Goal: Task Accomplishment & Management: Complete application form

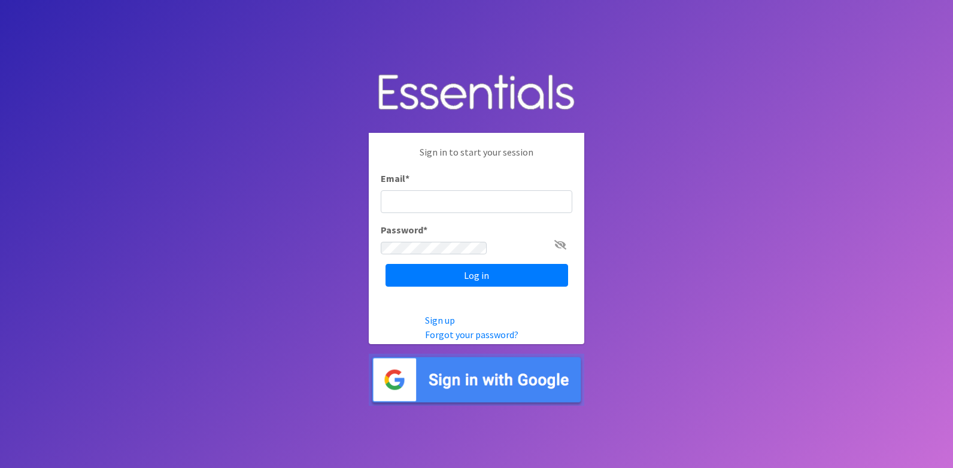
click at [381, 190] on input "Email *" at bounding box center [477, 201] width 192 height 23
type input "[PERSON_NAME][EMAIL_ADDRESS][DOMAIN_NAME]"
click at [386, 264] on input "Log in" at bounding box center [477, 275] width 183 height 23
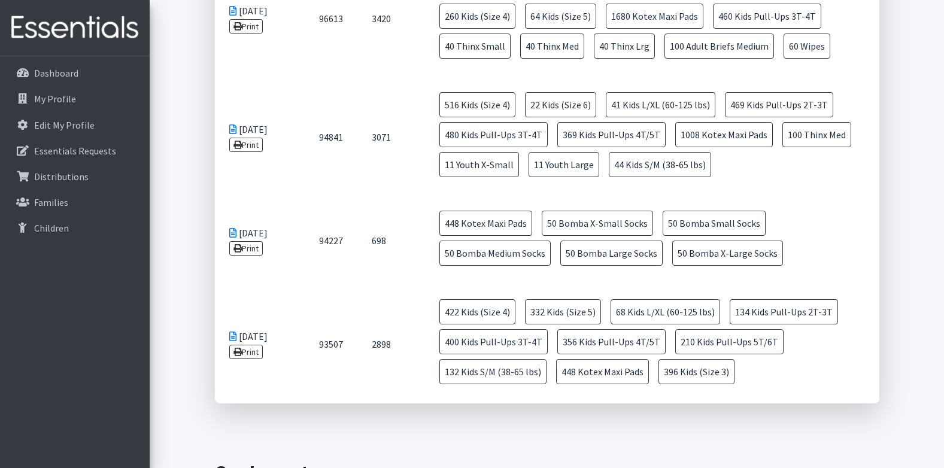
scroll to position [718, 0]
click at [259, 143] on link "Print" at bounding box center [246, 145] width 34 height 14
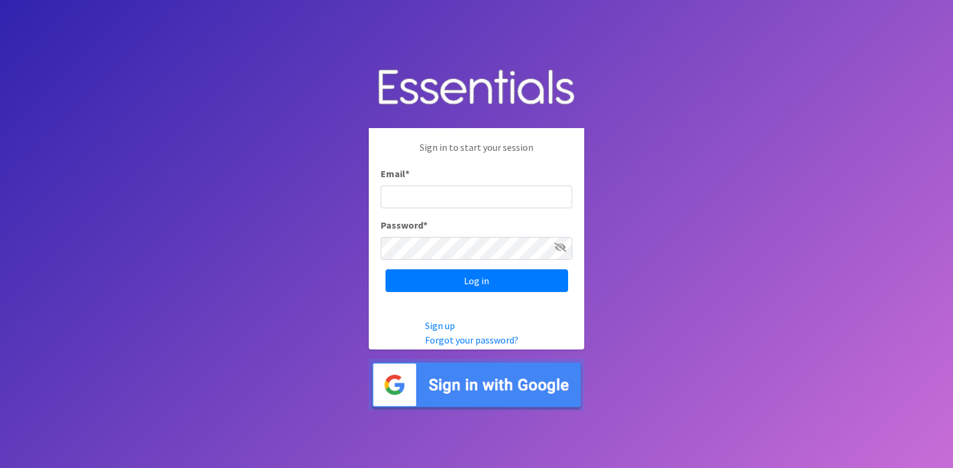
click at [422, 195] on input "Email *" at bounding box center [477, 197] width 192 height 23
type input "[PERSON_NAME][EMAIL_ADDRESS][DOMAIN_NAME]"
click at [386, 269] on input "Log in" at bounding box center [477, 280] width 183 height 23
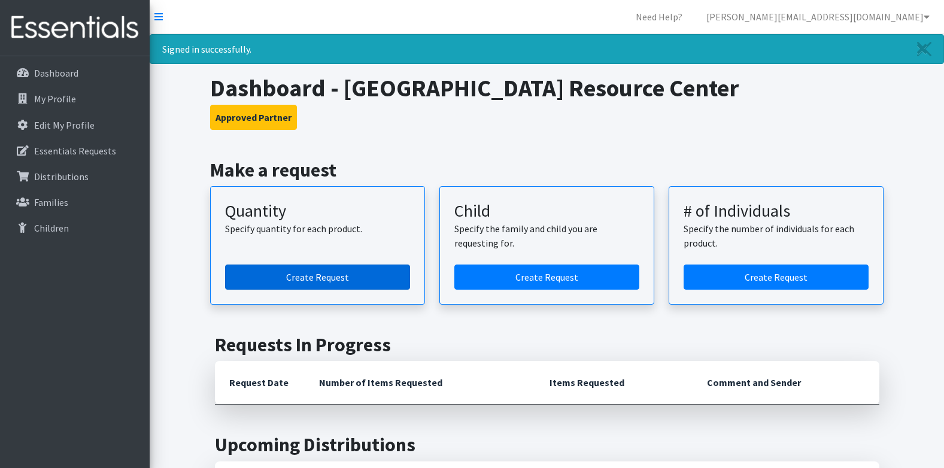
click at [293, 279] on link "Create Request" at bounding box center [317, 277] width 185 height 25
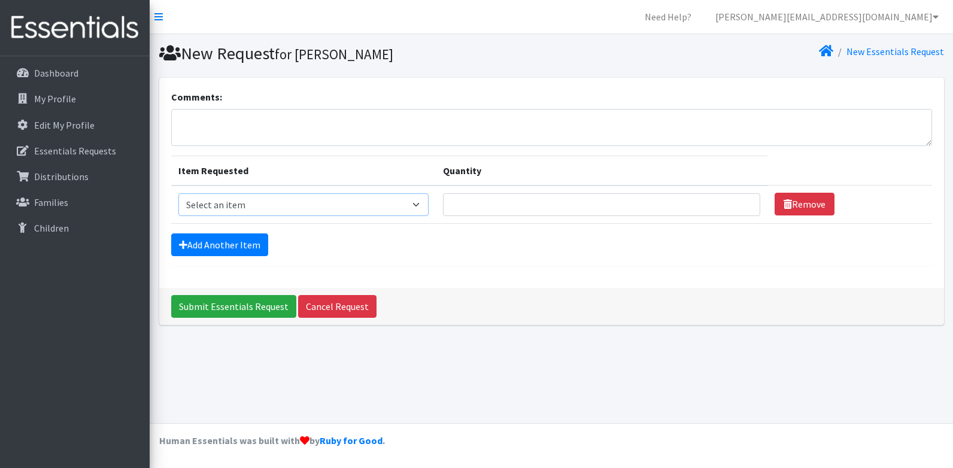
click at [266, 202] on select "Select an item Adult Briefs (x-small) Adult Briefs Large Adult Briefs X-Large A…" at bounding box center [303, 204] width 250 height 23
select select "14305"
click at [178, 193] on select "Select an item Adult Briefs (x-small) Adult Briefs Large Adult Briefs X-Large A…" at bounding box center [303, 204] width 250 height 23
click at [554, 206] on input "Quantity" at bounding box center [602, 204] width 318 height 23
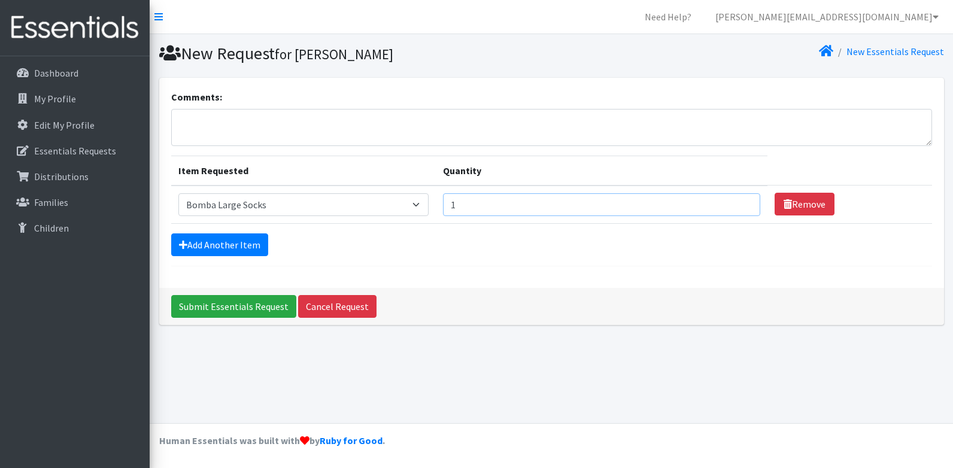
type input "1"
click at [742, 202] on input "1" at bounding box center [602, 204] width 318 height 23
click at [738, 207] on input "1" at bounding box center [602, 204] width 318 height 23
click at [667, 200] on input "1" at bounding box center [602, 204] width 318 height 23
click at [272, 211] on select "Select an item Adult Briefs (x-small) Adult Briefs Large Adult Briefs X-Large A…" at bounding box center [303, 204] width 250 height 23
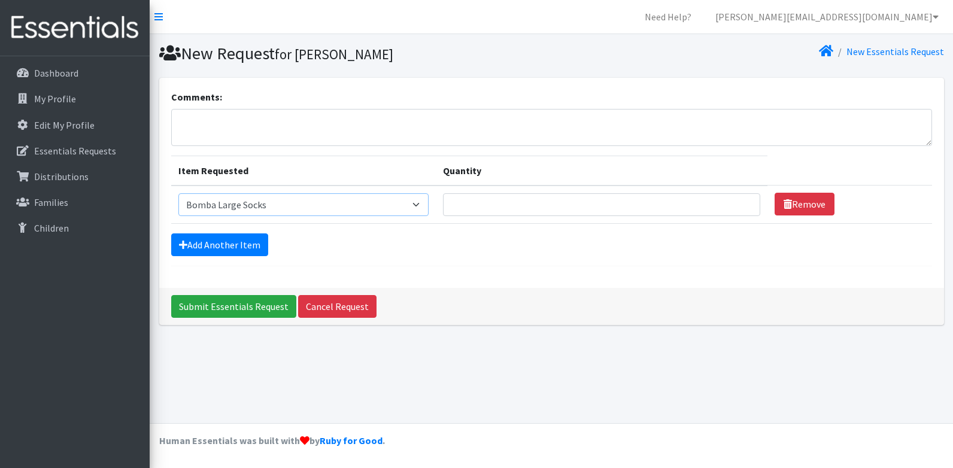
click at [272, 207] on select "Select an item Adult Briefs (x-small) Adult Briefs Large Adult Briefs X-Large A…" at bounding box center [303, 204] width 250 height 23
click at [701, 204] on input "Quantity" at bounding box center [602, 204] width 318 height 23
click at [196, 238] on link "Add Another Item" at bounding box center [219, 245] width 97 height 23
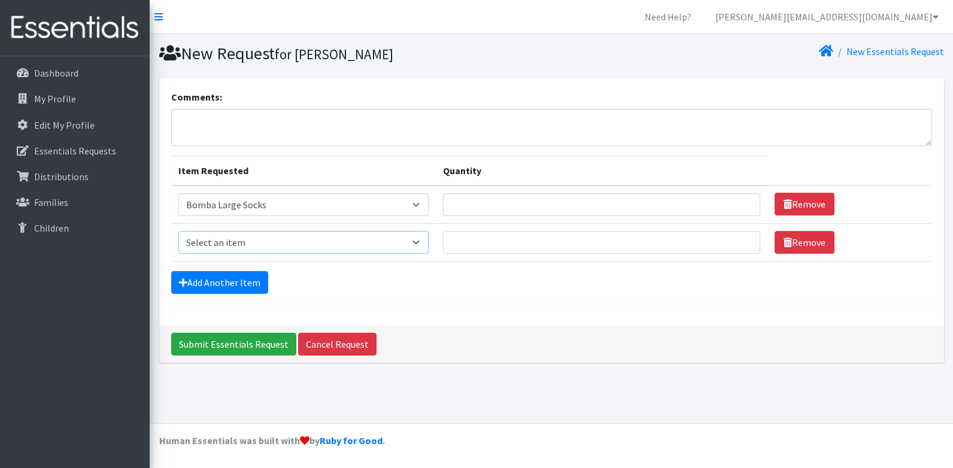
click at [249, 238] on select "Select an item Adult Briefs (x-small) Adult Briefs Large Adult Briefs X-Large A…" at bounding box center [303, 242] width 250 height 23
click at [263, 245] on select "Select an item Adult Briefs (x-small) Adult Briefs Large Adult Briefs X-Large A…" at bounding box center [303, 242] width 250 height 23
click at [260, 242] on select "Select an item Adult Briefs (x-small) Adult Briefs Large Adult Briefs X-Large A…" at bounding box center [303, 242] width 250 height 23
select select "14302"
click at [178, 231] on select "Select an item Adult Briefs (x-small) Adult Briefs Large Adult Briefs X-Large A…" at bounding box center [303, 242] width 250 height 23
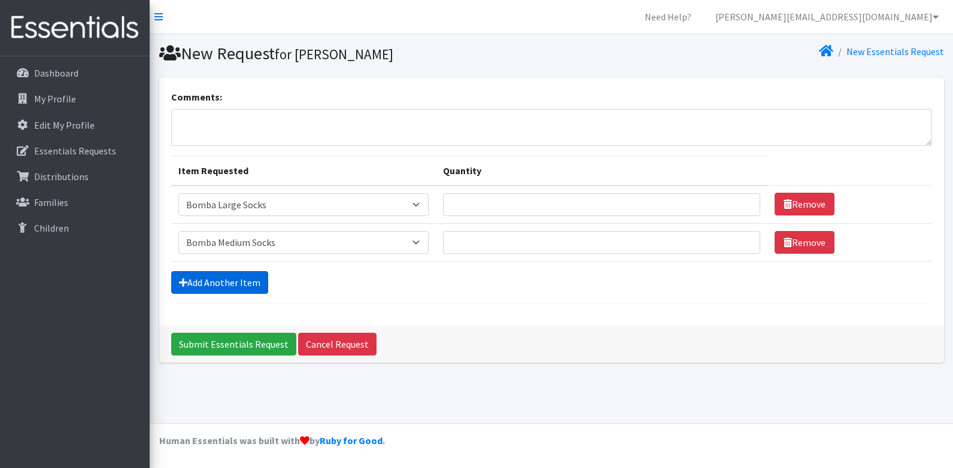
click at [233, 284] on link "Add Another Item" at bounding box center [219, 282] width 97 height 23
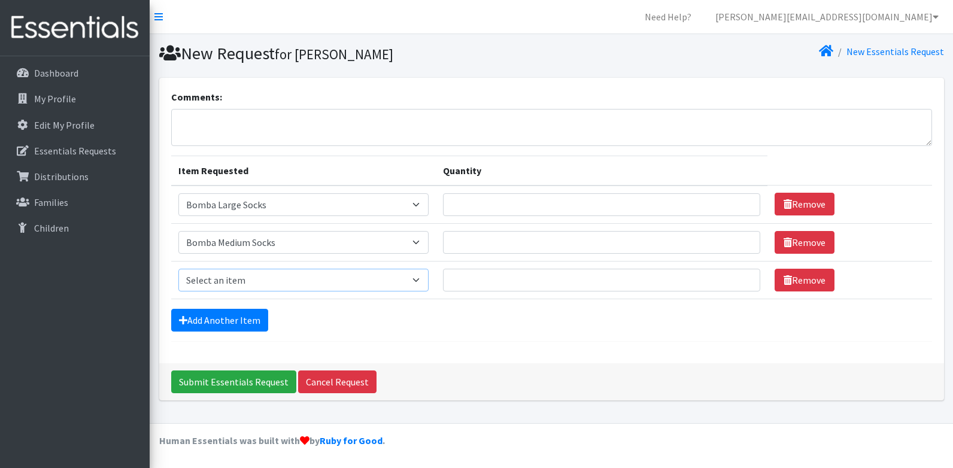
click at [254, 279] on select "Select an item Adult Briefs (x-small) Adult Briefs Large Adult Briefs X-Large A…" at bounding box center [303, 280] width 250 height 23
select select "14304"
click at [178, 269] on select "Select an item Adult Briefs (x-small) Adult Briefs Large Adult Briefs X-Large A…" at bounding box center [303, 280] width 250 height 23
click at [227, 323] on link "Add Another Item" at bounding box center [219, 320] width 97 height 23
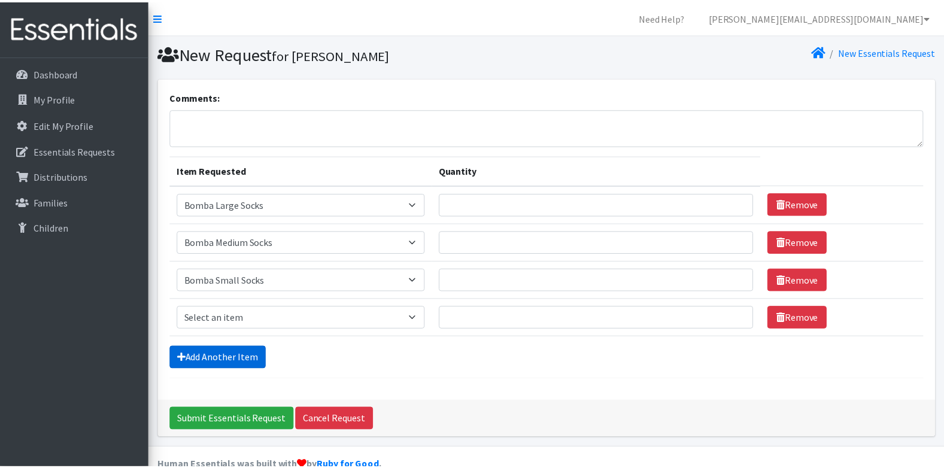
scroll to position [25, 0]
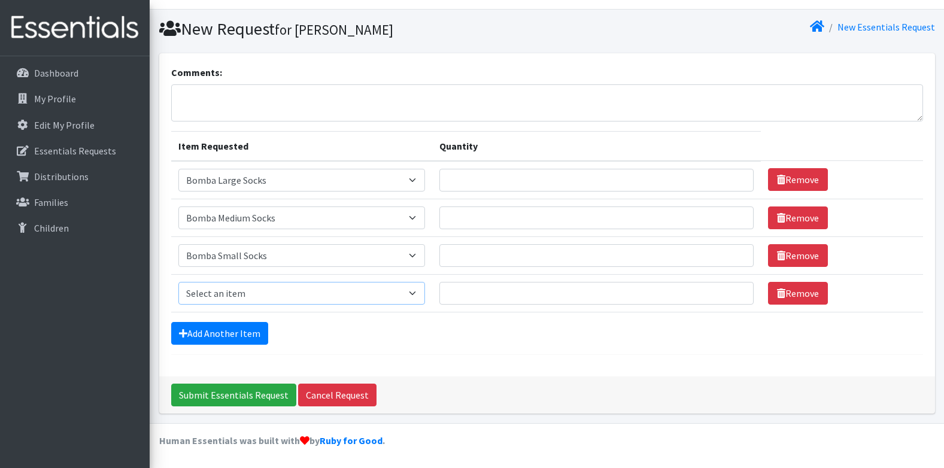
click at [248, 295] on select "Select an item Adult Briefs (x-small) Adult Briefs Large Adult Briefs X-Large A…" at bounding box center [301, 293] width 247 height 23
select select "14297"
click at [178, 282] on select "Select an item Adult Briefs (x-small) Adult Briefs Large Adult Briefs X-Large A…" at bounding box center [301, 293] width 247 height 23
click at [226, 335] on link "Add Another Item" at bounding box center [219, 333] width 97 height 23
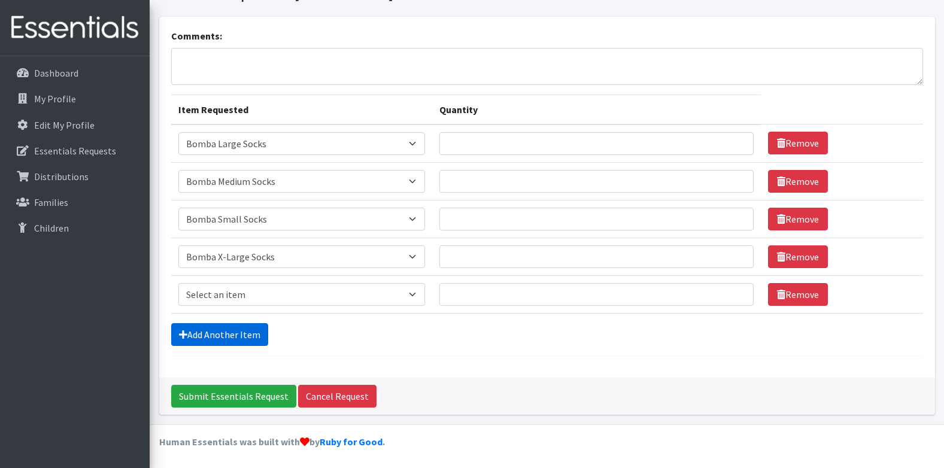
scroll to position [62, 0]
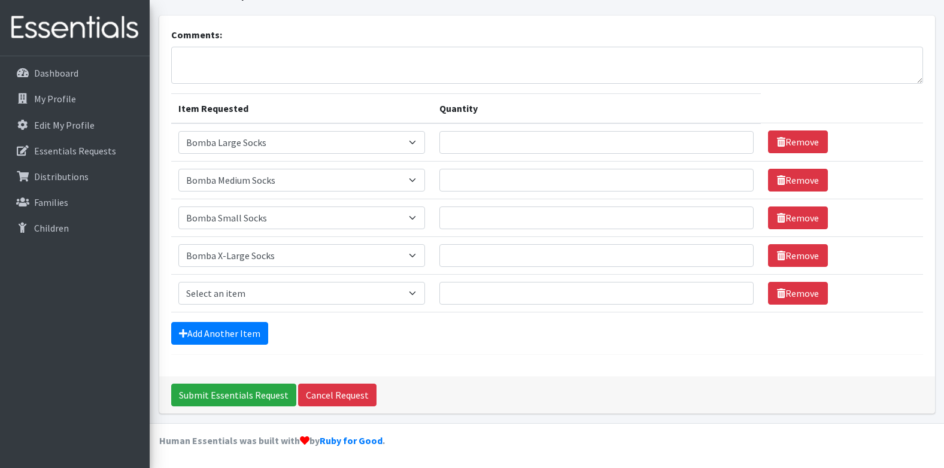
click at [265, 306] on td "Item Requested Select an item Adult Briefs (x-small) Adult Briefs Large Adult B…" at bounding box center [302, 293] width 262 height 38
click at [265, 294] on select "Select an item Adult Briefs (x-small) Adult Briefs Large Adult Briefs X-Large A…" at bounding box center [301, 293] width 247 height 23
select select "14299"
click at [178, 282] on select "Select an item Adult Briefs (x-small) Adult Briefs Large Adult Briefs X-Large A…" at bounding box center [301, 293] width 247 height 23
click at [502, 138] on input "Quantity" at bounding box center [596, 142] width 314 height 23
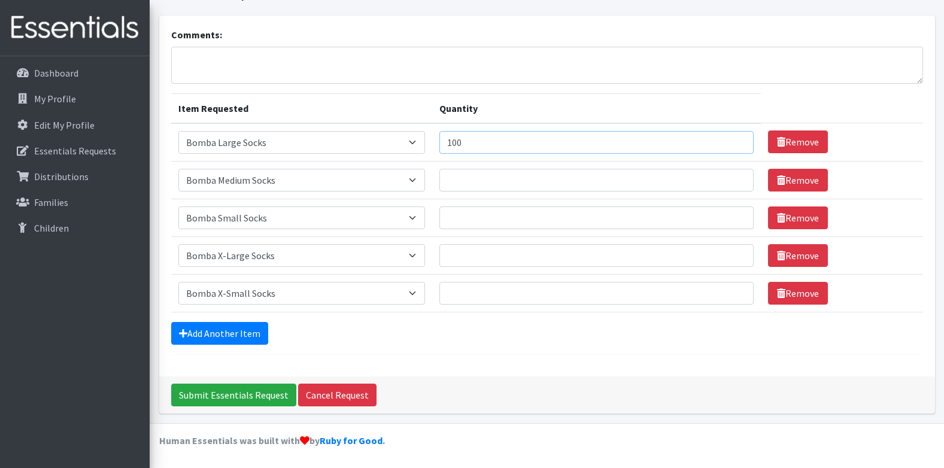
type input "100"
click at [483, 184] on input "Quantity" at bounding box center [596, 180] width 314 height 23
type input "100"
click at [468, 217] on input "Quantity" at bounding box center [596, 218] width 314 height 23
type input "100"
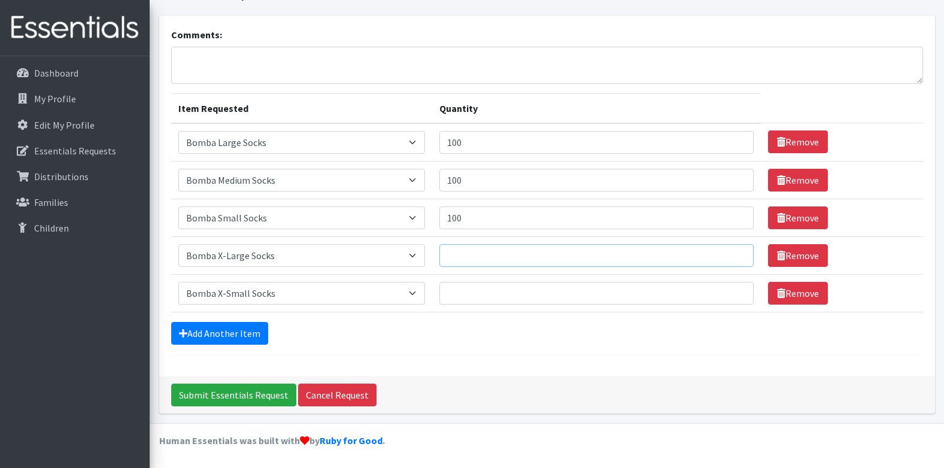
click at [464, 255] on input "Quantity" at bounding box center [596, 255] width 314 height 23
type input "100"
click at [465, 292] on input "Quantity" at bounding box center [596, 293] width 314 height 23
type input "100"
click at [239, 334] on link "Add Another Item" at bounding box center [219, 333] width 97 height 23
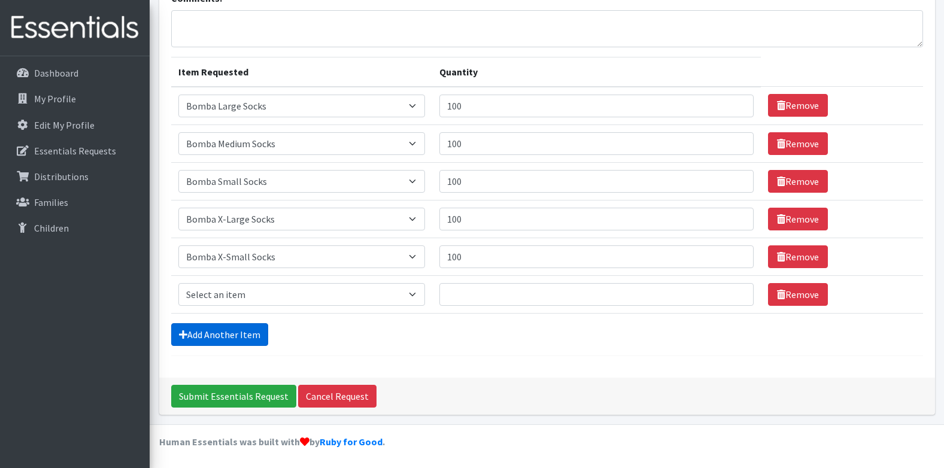
scroll to position [100, 0]
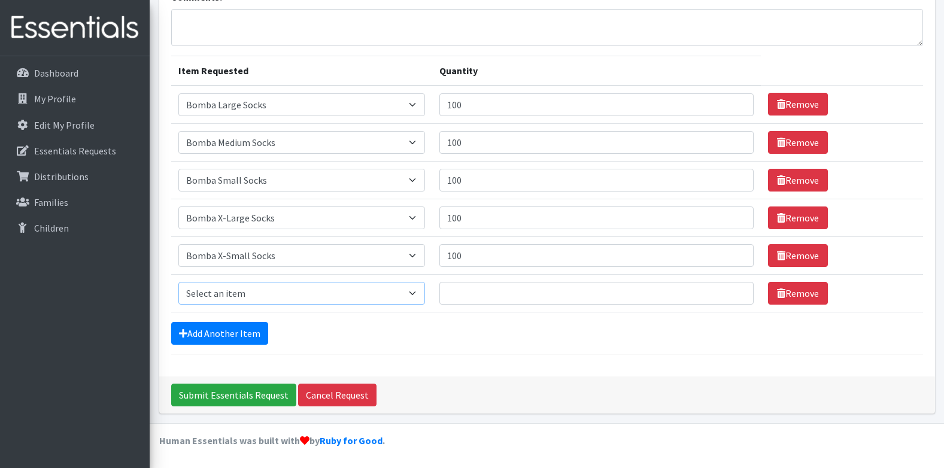
click at [236, 302] on select "Select an item Adult Briefs (x-small) Adult Briefs Large Adult Briefs X-Large A…" at bounding box center [301, 293] width 247 height 23
click at [236, 290] on select "Select an item Adult Briefs (x-small) Adult Briefs Large Adult Briefs X-Large A…" at bounding box center [301, 293] width 247 height 23
click at [263, 295] on select "Select an item Adult Briefs (x-small) Adult Briefs Large Adult Briefs X-Large A…" at bounding box center [301, 293] width 247 height 23
select select "14418"
click at [178, 282] on select "Select an item Adult Briefs (x-small) Adult Briefs Large Adult Briefs X-Large A…" at bounding box center [301, 293] width 247 height 23
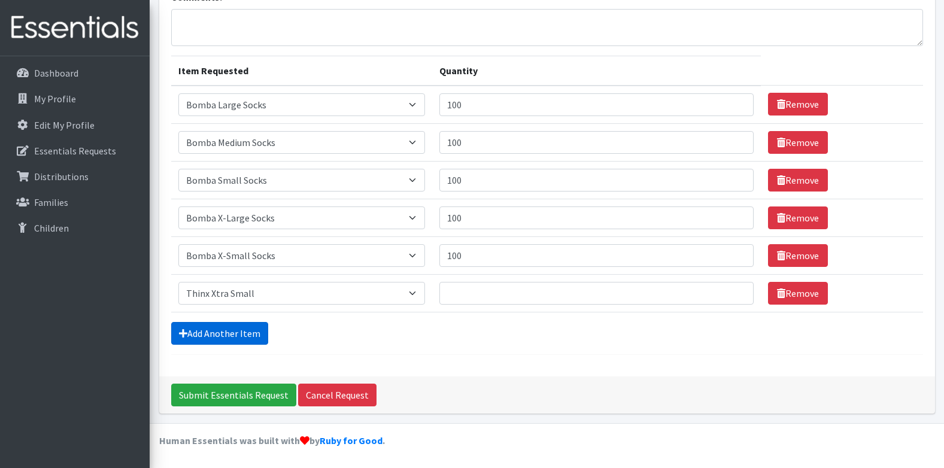
click at [228, 338] on link "Add Another Item" at bounding box center [219, 333] width 97 height 23
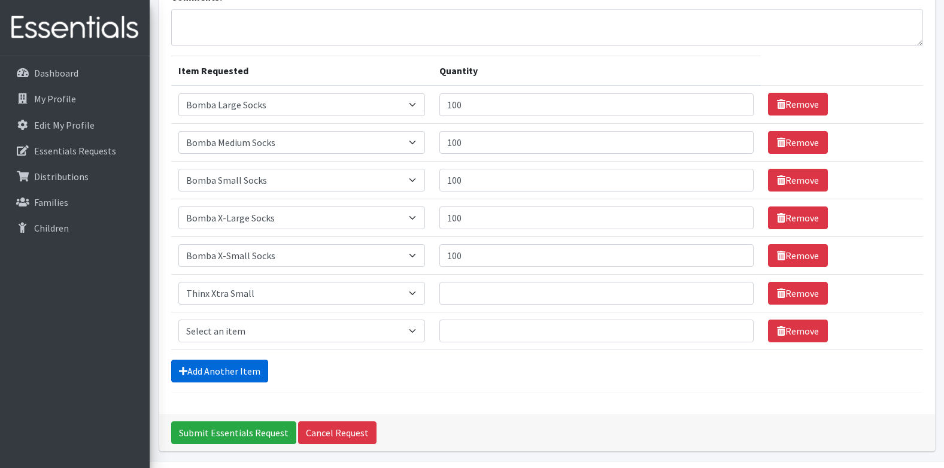
scroll to position [138, 0]
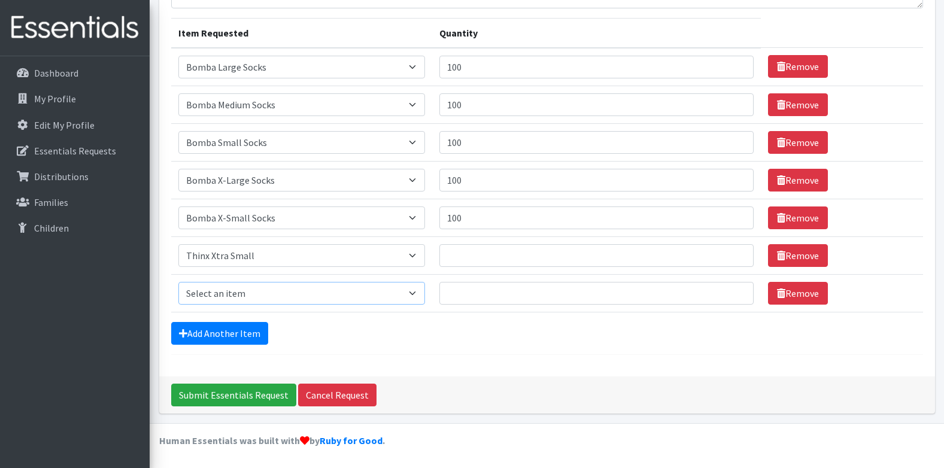
click at [219, 299] on select "Select an item Adult Briefs (x-small) Adult Briefs Large Adult Briefs X-Large A…" at bounding box center [301, 293] width 247 height 23
select select "14415"
click at [178, 282] on select "Select an item Adult Briefs (x-small) Adult Briefs Large Adult Briefs X-Large A…" at bounding box center [301, 293] width 247 height 23
click at [235, 335] on link "Add Another Item" at bounding box center [219, 333] width 97 height 23
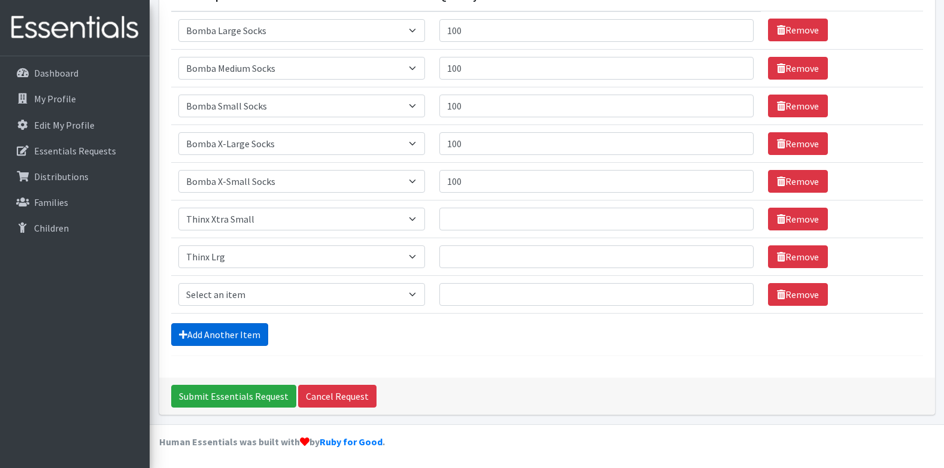
scroll to position [175, 0]
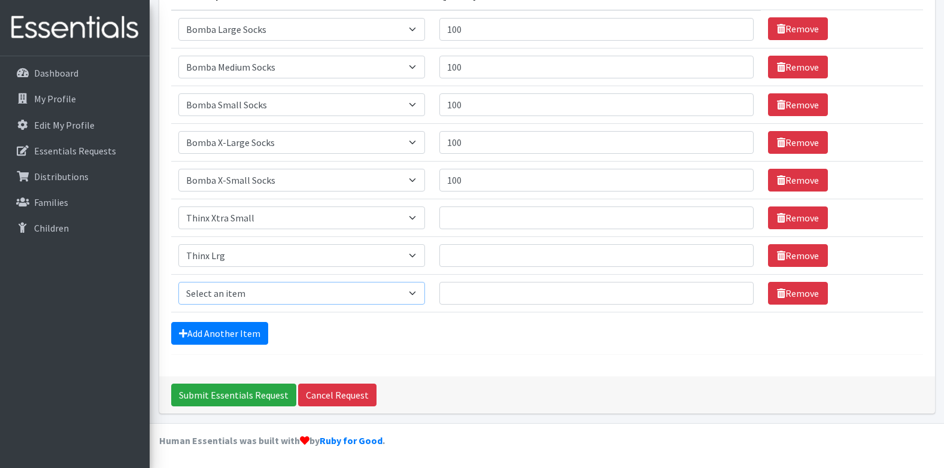
click at [238, 290] on select "Select an item Adult Briefs (x-small) Adult Briefs Large Adult Briefs X-Large A…" at bounding box center [301, 293] width 247 height 23
select select "14416"
click at [178, 282] on select "Select an item Adult Briefs (x-small) Adult Briefs Large Adult Briefs X-Large A…" at bounding box center [301, 293] width 247 height 23
click at [237, 334] on link "Add Another Item" at bounding box center [219, 333] width 97 height 23
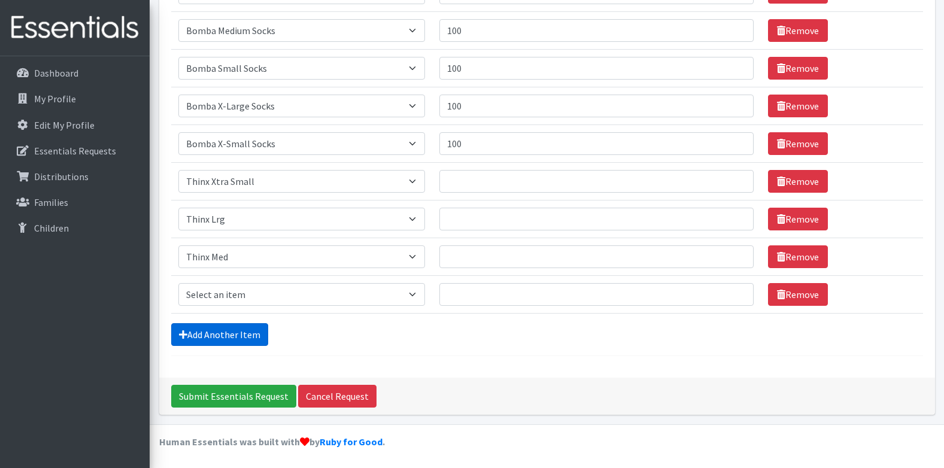
scroll to position [213, 0]
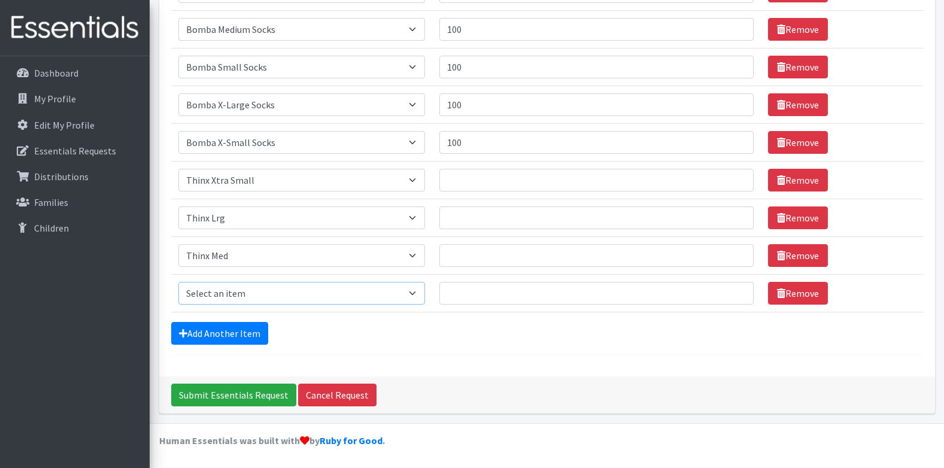
click at [237, 297] on select "Select an item Adult Briefs (x-small) Adult Briefs Large Adult Briefs X-Large A…" at bounding box center [301, 293] width 247 height 23
click at [178, 282] on select "Select an item Adult Briefs (x-small) Adult Briefs Large Adult Briefs X-Large A…" at bounding box center [301, 293] width 247 height 23
click at [320, 287] on select "Select an item Adult Briefs (x-small) Adult Briefs Large Adult Briefs X-Large A…" at bounding box center [301, 293] width 247 height 23
select select "14417"
click at [178, 282] on select "Select an item Adult Briefs (x-small) Adult Briefs Large Adult Briefs X-Large A…" at bounding box center [301, 293] width 247 height 23
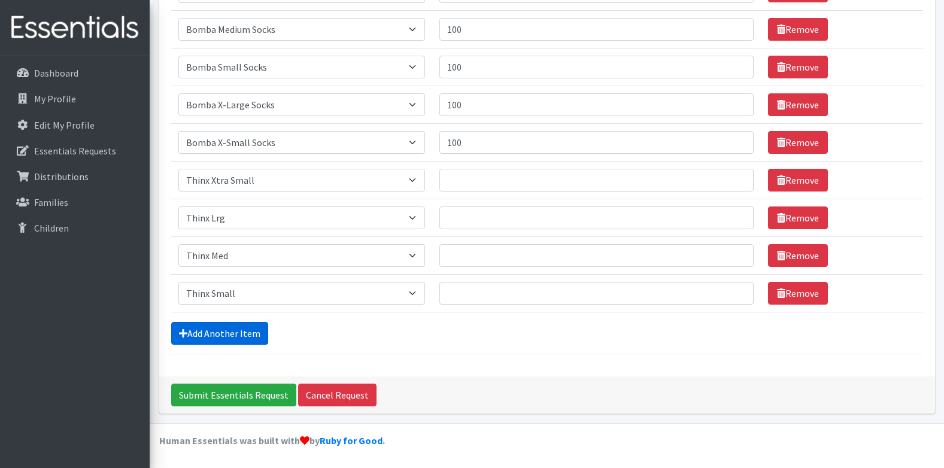
click at [239, 333] on link "Add Another Item" at bounding box center [219, 333] width 97 height 23
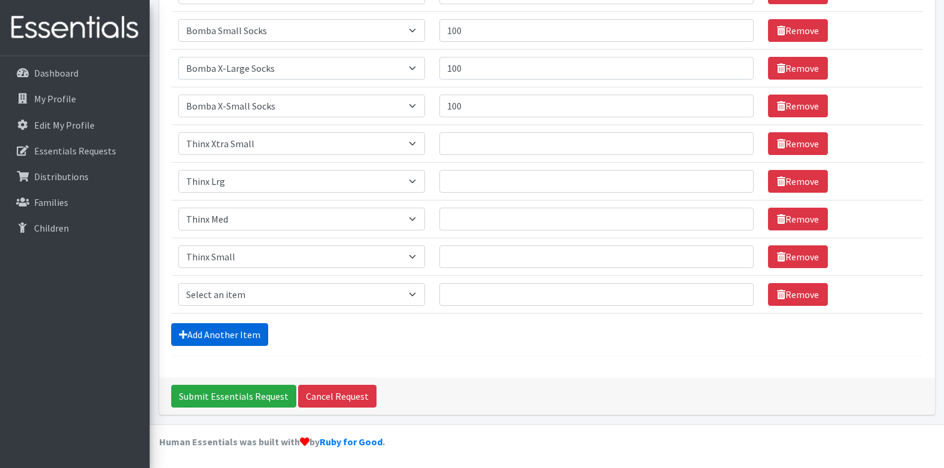
scroll to position [251, 0]
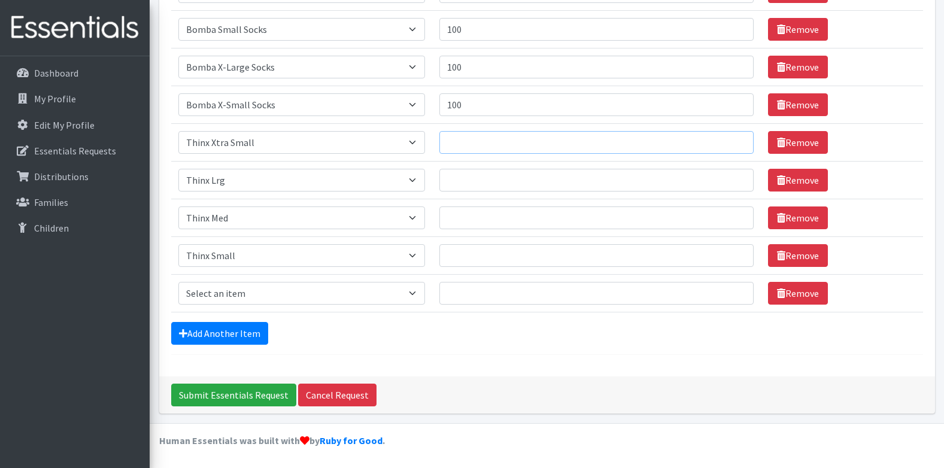
click at [511, 138] on input "Quantity" at bounding box center [596, 142] width 314 height 23
drag, startPoint x: 500, startPoint y: 171, endPoint x: 495, endPoint y: 182, distance: 12.3
click at [496, 181] on input "Quantity" at bounding box center [596, 180] width 314 height 23
click at [478, 138] on input "12" at bounding box center [596, 142] width 314 height 23
type input "1"
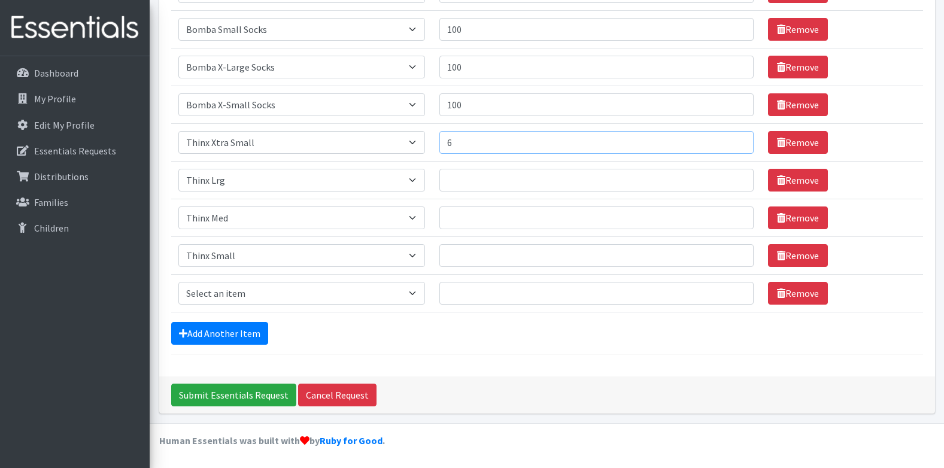
type input "6"
click at [468, 178] on input "Quantity" at bounding box center [596, 180] width 314 height 23
type input "6"
click at [481, 147] on input "6" at bounding box center [596, 142] width 314 height 23
type input "8"
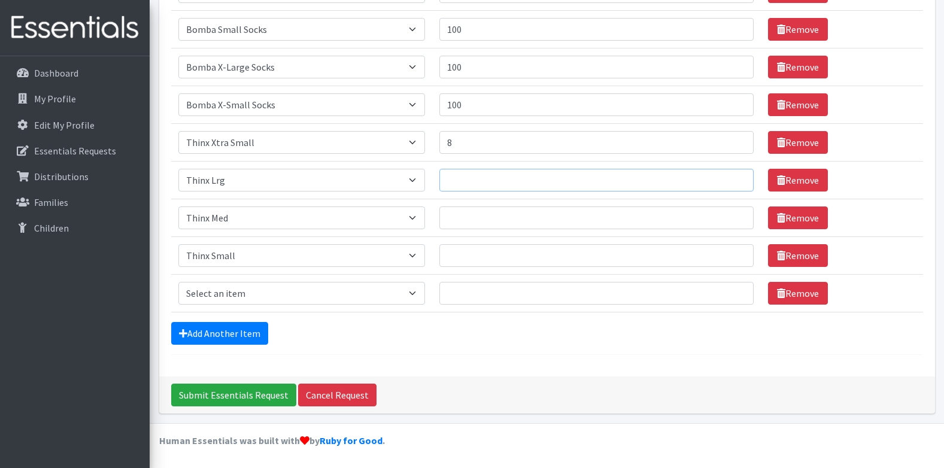
click at [480, 183] on input "Quantity" at bounding box center [596, 180] width 314 height 23
type input "8"
click at [475, 201] on td "Quantity" at bounding box center [596, 218] width 328 height 38
click at [475, 223] on input "Quantity" at bounding box center [596, 218] width 314 height 23
type input "8"
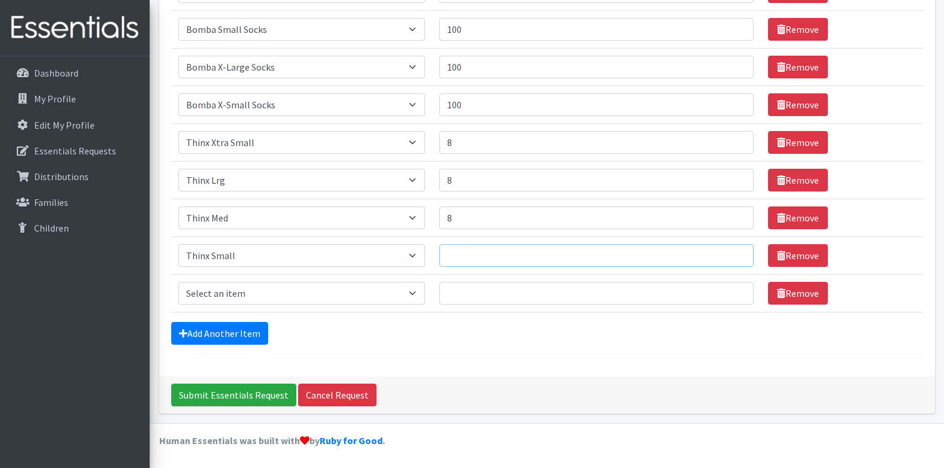
click at [469, 252] on input "Quantity" at bounding box center [596, 255] width 314 height 23
type input "8"
click at [231, 297] on select "Select an item Adult Briefs (x-small) Adult Briefs Large Adult Briefs X-Large A…" at bounding box center [301, 293] width 247 height 23
click at [483, 304] on input "Quantity" at bounding box center [596, 293] width 314 height 23
type input "12"
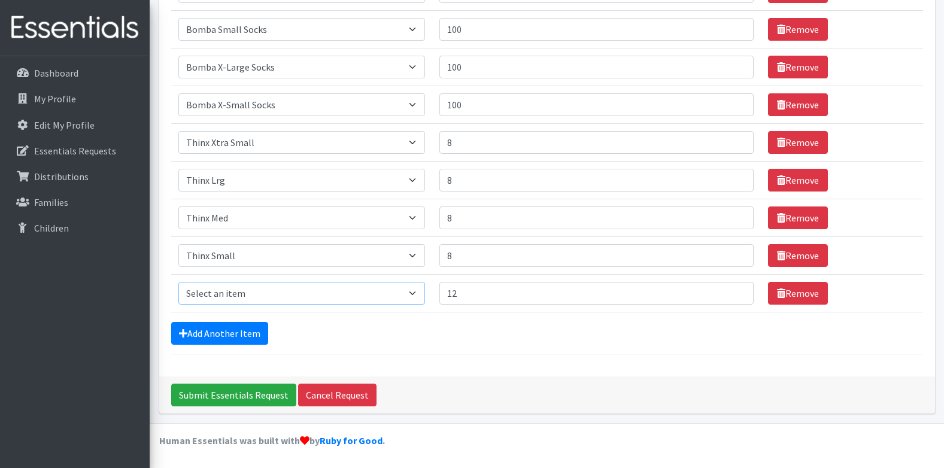
click at [337, 289] on select "Select an item Adult Briefs (x-small) Adult Briefs Large Adult Briefs X-Large A…" at bounding box center [301, 293] width 247 height 23
click at [255, 295] on select "Select an item Adult Briefs (x-small) Adult Briefs Large Adult Briefs X-Large A…" at bounding box center [301, 293] width 247 height 23
select select "15362"
click at [178, 282] on select "Select an item Adult Briefs (x-small) Adult Briefs Large Adult Briefs X-Large A…" at bounding box center [301, 293] width 247 height 23
click at [229, 334] on link "Add Another Item" at bounding box center [219, 333] width 97 height 23
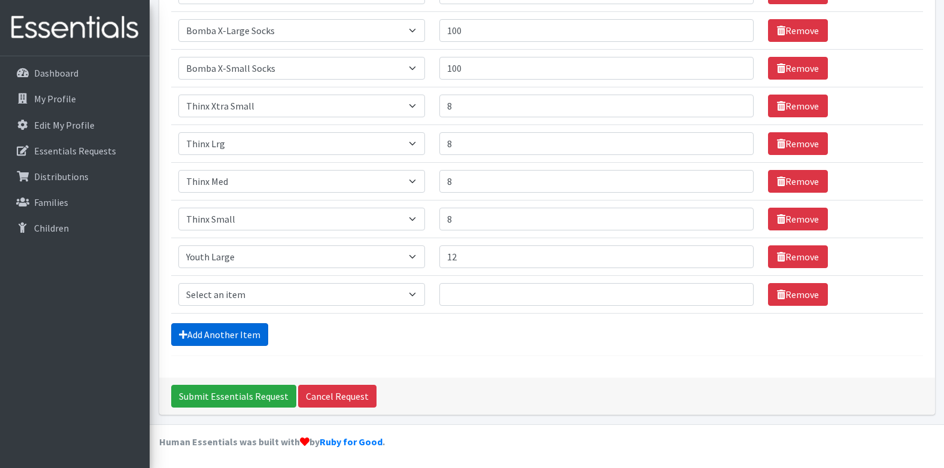
scroll to position [289, 0]
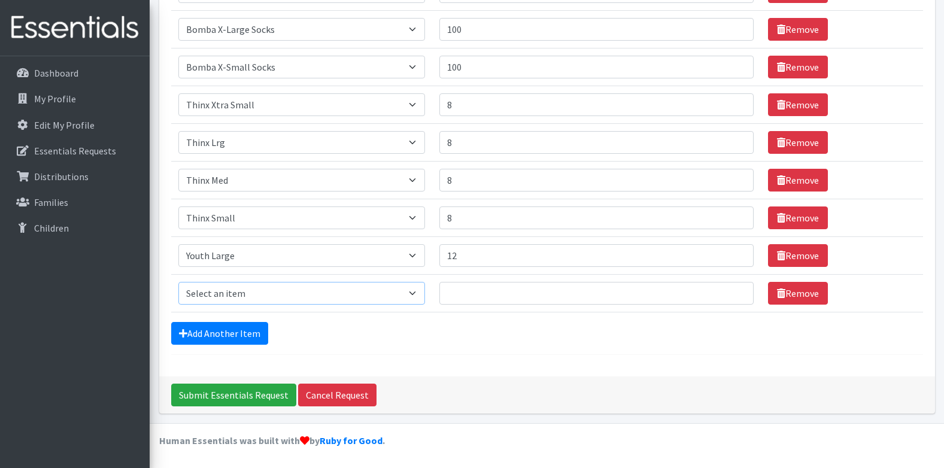
click at [239, 295] on select "Select an item Adult Briefs (x-small) Adult Briefs Large Adult Briefs X-Large A…" at bounding box center [301, 293] width 247 height 23
select select "15361"
click at [178, 282] on select "Select an item Adult Briefs (x-small) Adult Briefs Large Adult Briefs X-Large A…" at bounding box center [301, 293] width 247 height 23
click at [220, 326] on link "Add Another Item" at bounding box center [219, 333] width 97 height 23
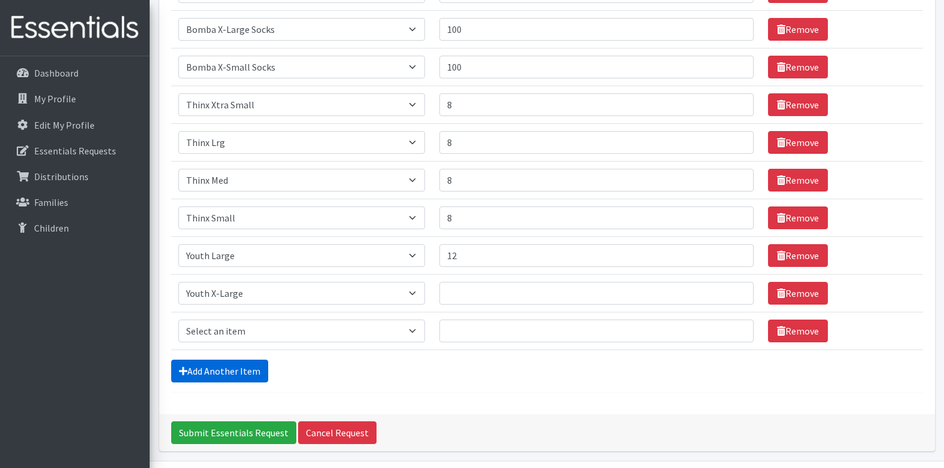
scroll to position [326, 0]
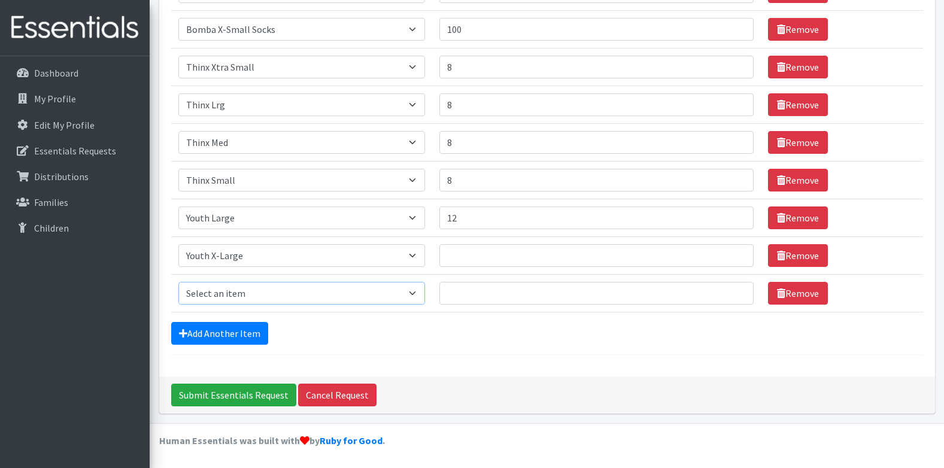
click at [255, 289] on select "Select an item Adult Briefs (x-small) Adult Briefs Large Adult Briefs X-Large A…" at bounding box center [301, 293] width 247 height 23
select select "15360"
click at [178, 282] on select "Select an item Adult Briefs (x-small) Adult Briefs Large Adult Briefs X-Large A…" at bounding box center [301, 293] width 247 height 23
click at [231, 335] on link "Add Another Item" at bounding box center [219, 333] width 97 height 23
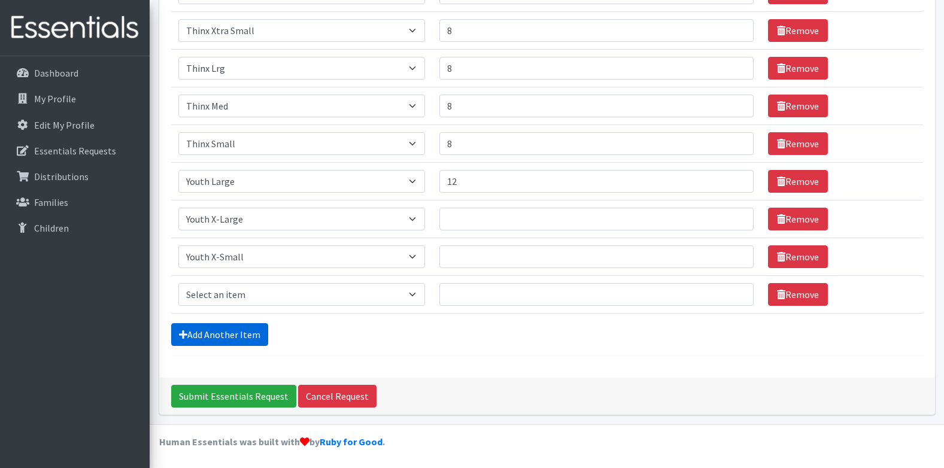
scroll to position [364, 0]
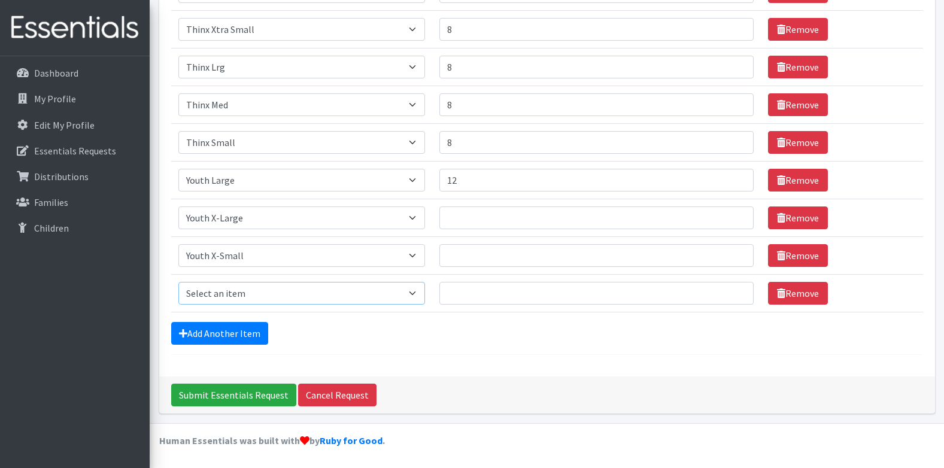
click at [248, 293] on select "Select an item Adult Briefs (x-small) Adult Briefs Large Adult Briefs X-Large A…" at bounding box center [301, 293] width 247 height 23
click at [345, 318] on form "Comments: Item Requested Quantity Item Requested Select an item Adult Briefs (x…" at bounding box center [547, 40] width 752 height 629
click at [421, 294] on select "Select an item Adult Briefs (x-small) Adult Briefs Large Adult Briefs X-Large A…" at bounding box center [301, 293] width 247 height 23
click at [777, 213] on icon at bounding box center [781, 218] width 8 height 10
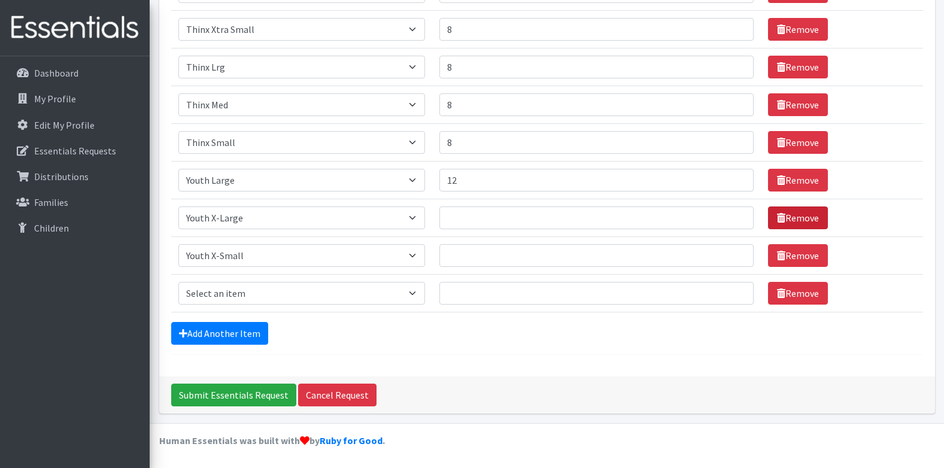
click at [777, 220] on icon at bounding box center [781, 218] width 8 height 10
click at [784, 254] on link "Remove" at bounding box center [798, 255] width 60 height 23
click at [784, 290] on link "Remove" at bounding box center [798, 293] width 60 height 23
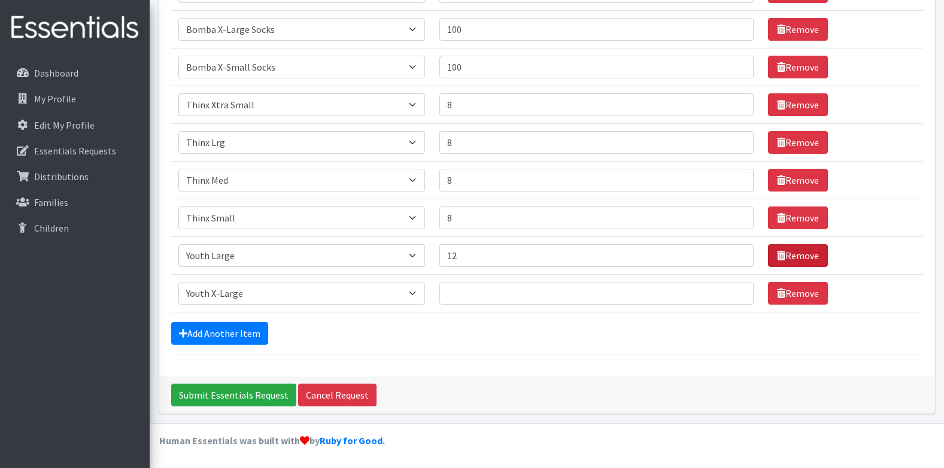
click at [784, 257] on link "Remove" at bounding box center [798, 255] width 60 height 23
click at [792, 294] on link "Remove" at bounding box center [798, 293] width 60 height 23
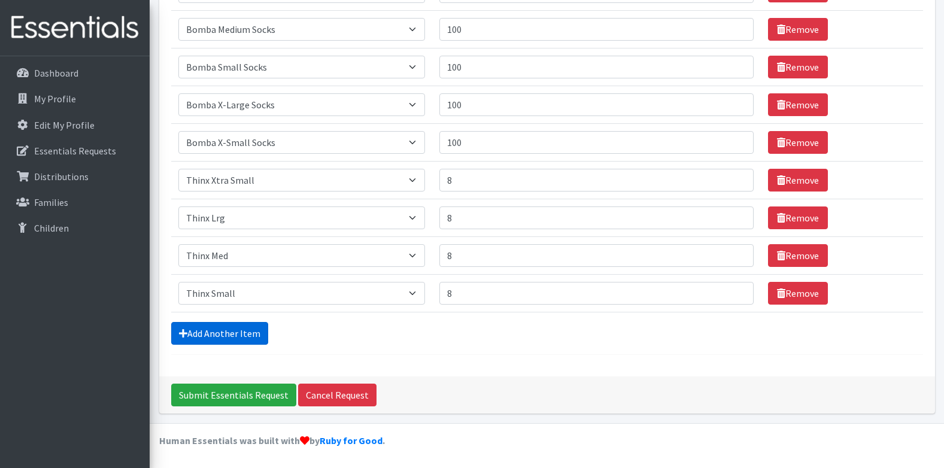
click at [237, 331] on link "Add Another Item" at bounding box center [219, 333] width 97 height 23
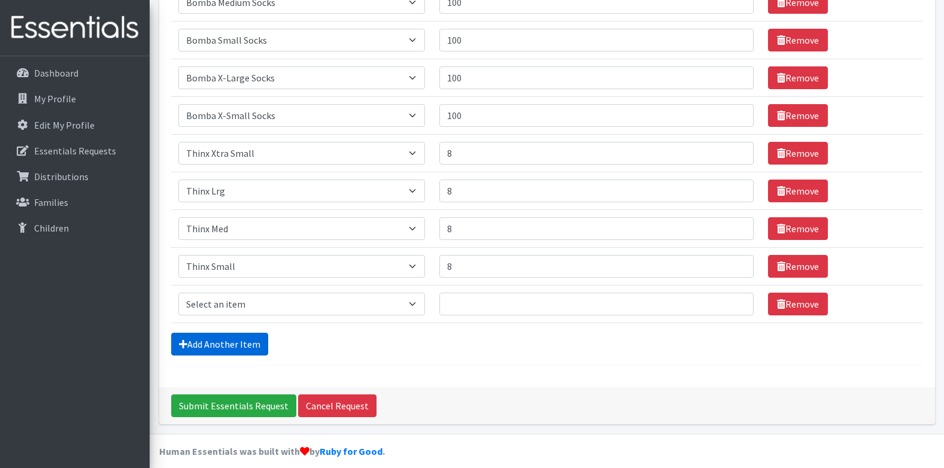
scroll to position [251, 0]
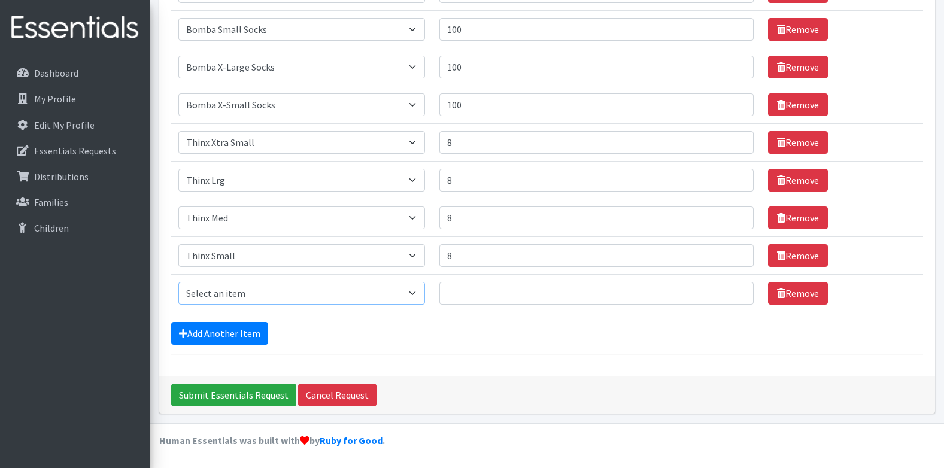
click at [223, 297] on select "Select an item Adult Briefs (x-small) Adult Briefs Large Adult Briefs X-Large A…" at bounding box center [301, 293] width 247 height 23
click at [473, 369] on div "Comments: Item Requested Quantity Item Requested Select an item Adult Briefs (x…" at bounding box center [547, 102] width 776 height 550
click at [808, 301] on link "Remove" at bounding box center [798, 293] width 60 height 23
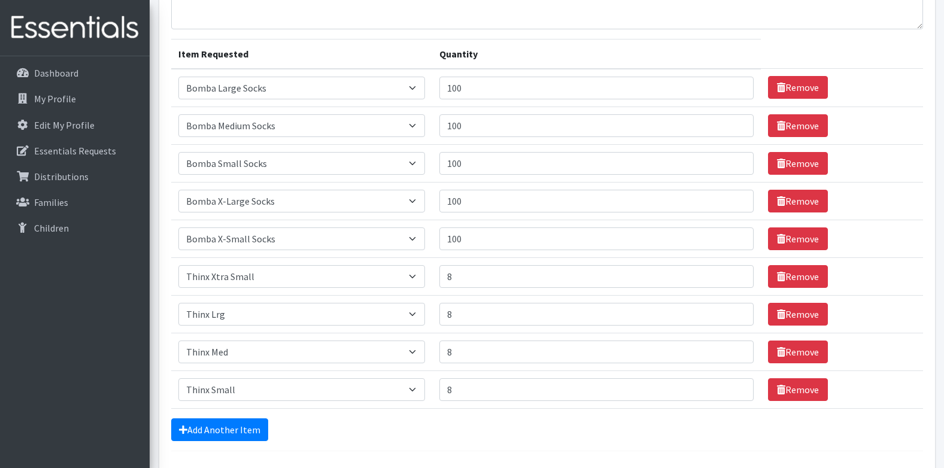
scroll to position [0, 0]
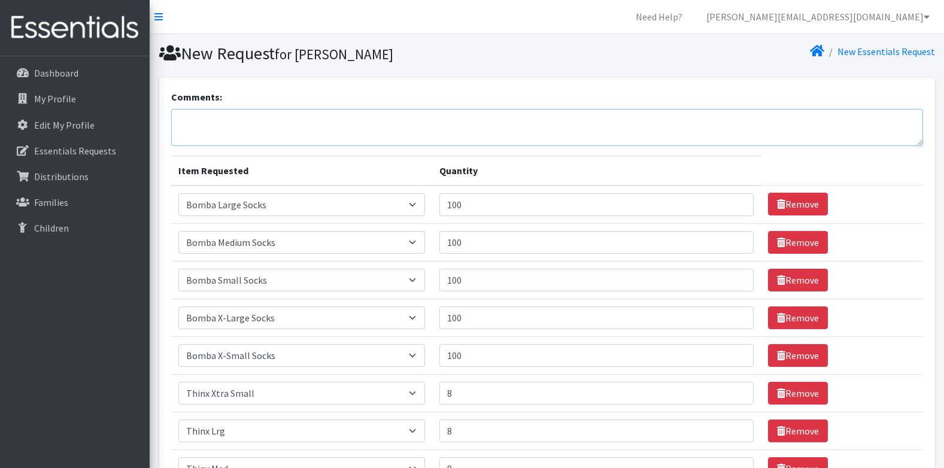
click at [244, 122] on textarea "Comments:" at bounding box center [547, 127] width 752 height 37
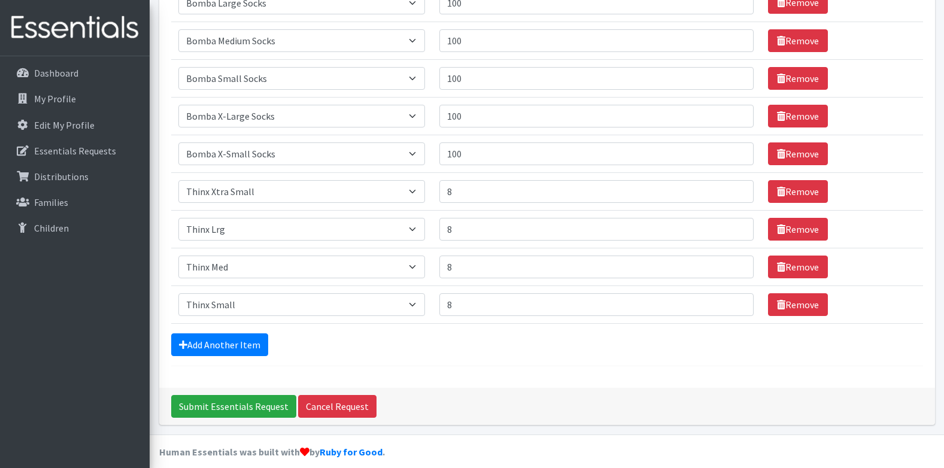
scroll to position [213, 0]
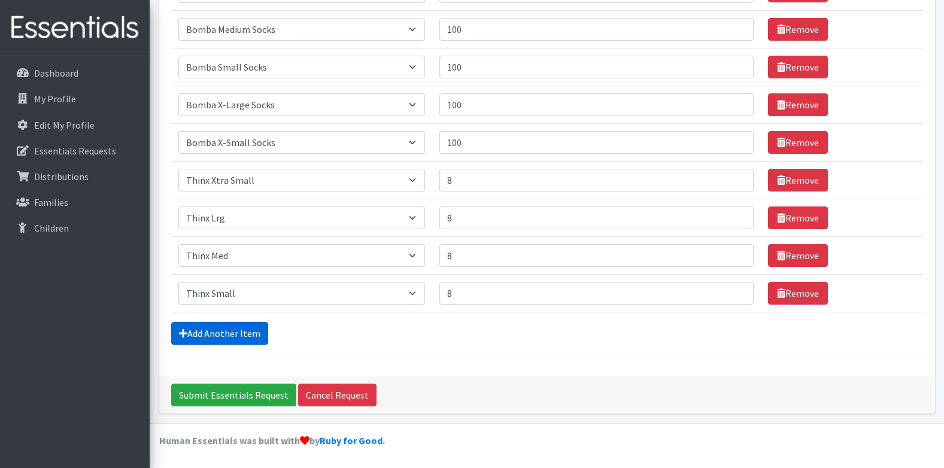
click at [222, 329] on link "Add Another Item" at bounding box center [219, 333] width 97 height 23
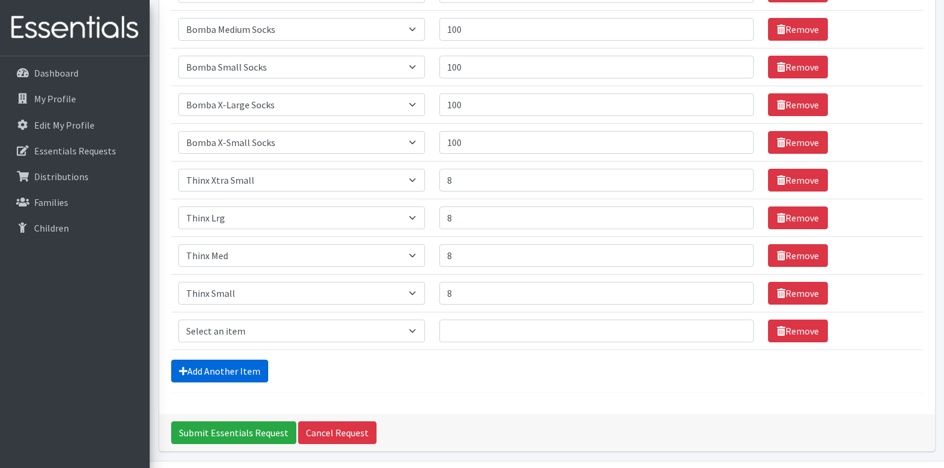
scroll to position [251, 0]
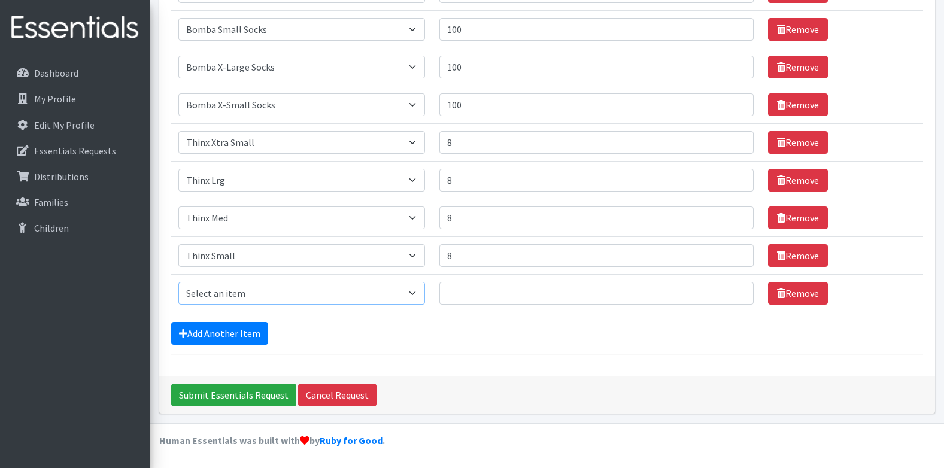
click at [226, 294] on select "Select an item Adult Briefs (x-small) Adult Briefs Large Adult Briefs X-Large A…" at bounding box center [301, 293] width 247 height 23
click at [443, 348] on form "Comments: Item Requested Quantity Item Requested Select an item Adult Briefs (x…" at bounding box center [547, 97] width 752 height 516
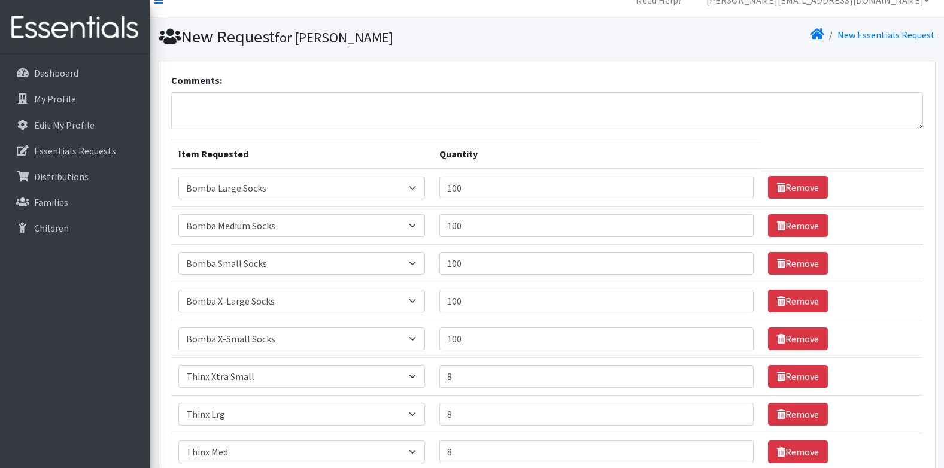
scroll to position [11, 0]
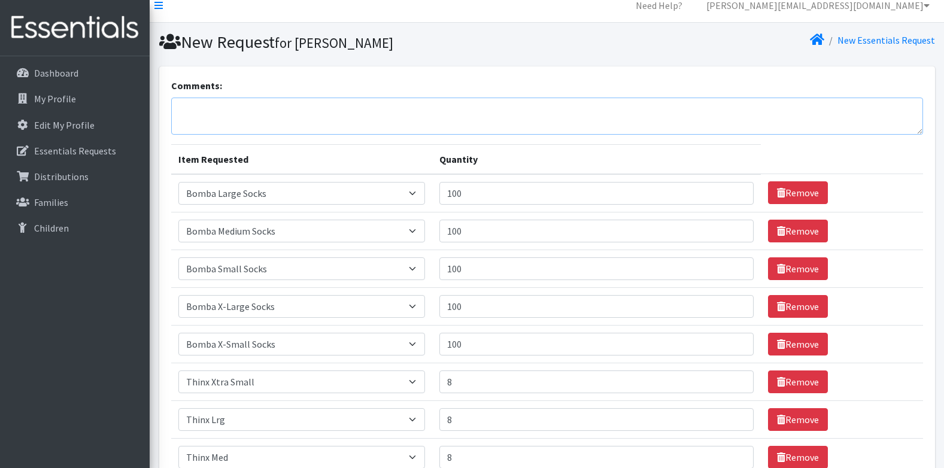
click at [241, 126] on textarea "Comments:" at bounding box center [547, 116] width 752 height 37
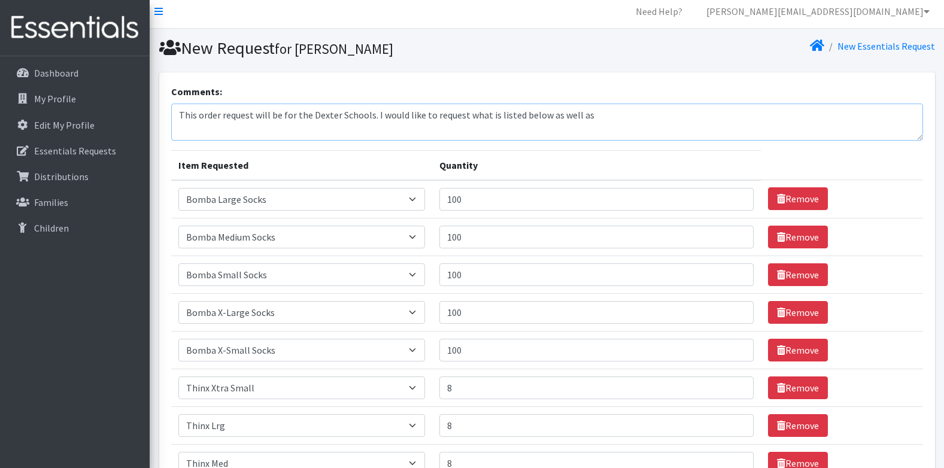
scroll to position [0, 0]
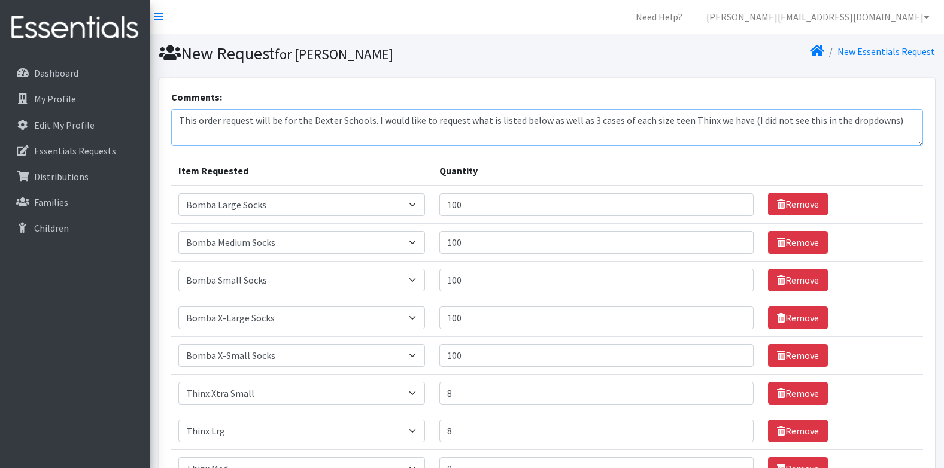
click at [895, 120] on textarea "This order request will be for the Dexter Schools. I would like to request what…" at bounding box center [547, 127] width 752 height 37
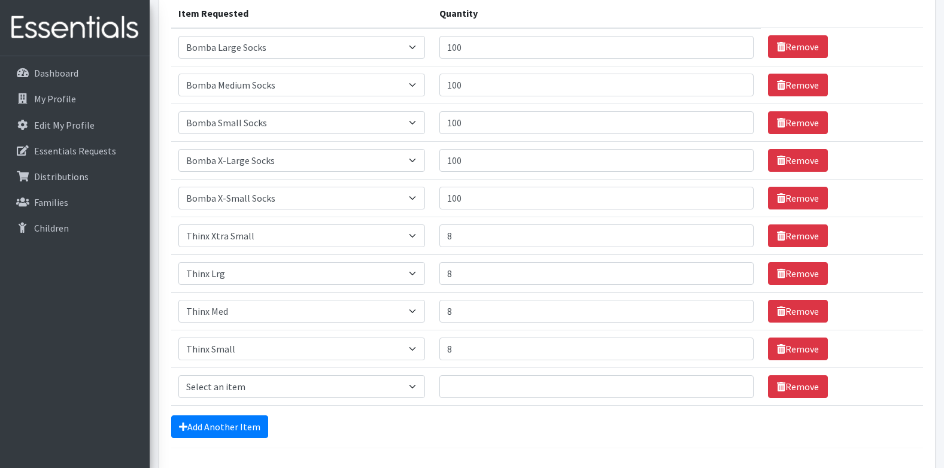
scroll to position [11, 0]
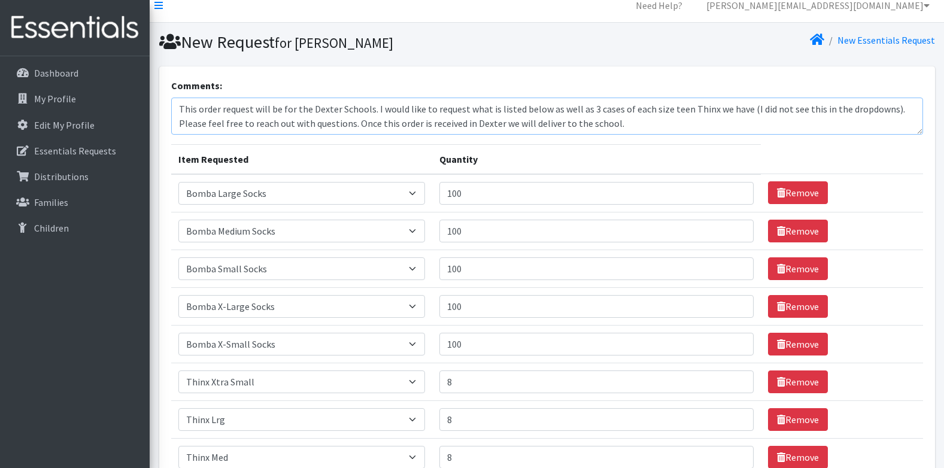
click at [614, 113] on textarea "This order request will be for the Dexter Schools. I would like to request what…" at bounding box center [547, 116] width 752 height 37
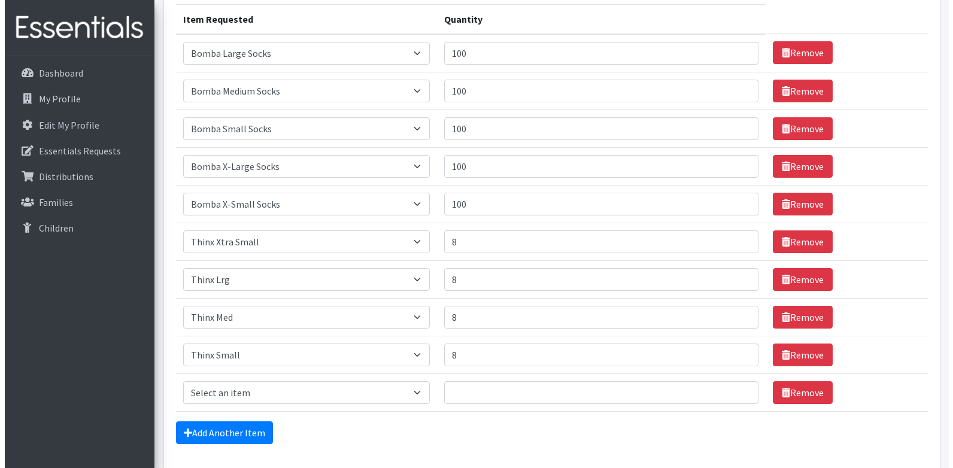
scroll to position [251, 0]
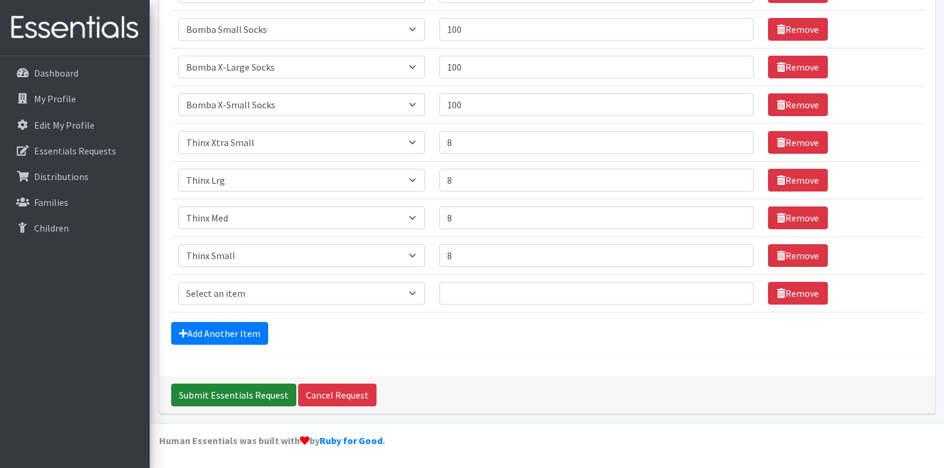
type textarea "This order request will be for the Dexter Schools. I would like to request what…"
click at [247, 395] on input "Submit Essentials Request" at bounding box center [233, 395] width 125 height 23
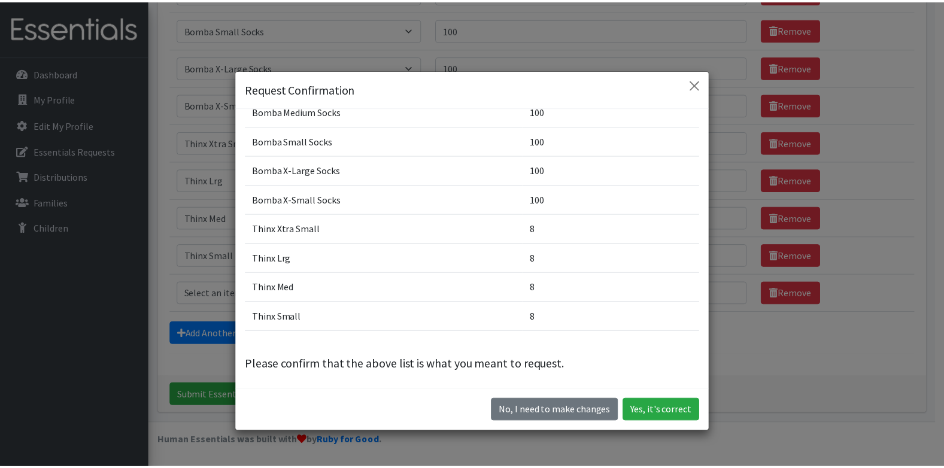
scroll to position [84, 0]
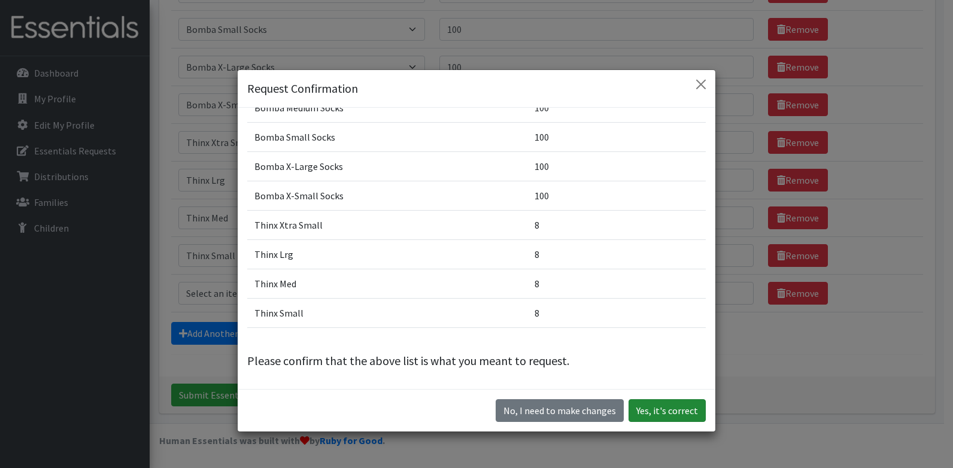
click at [674, 408] on button "Yes, it's correct" at bounding box center [667, 410] width 77 height 23
